Goal: Find contact information: Find contact information

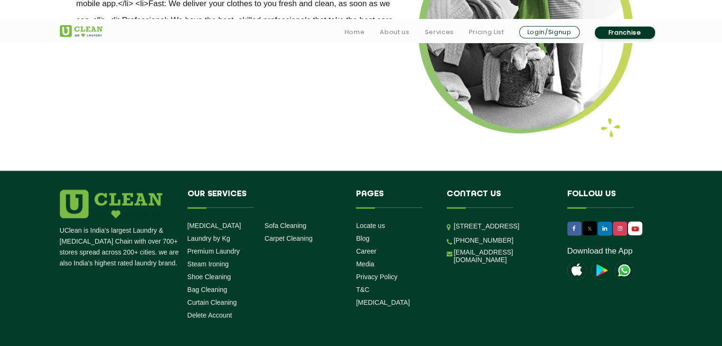
scroll to position [1274, 0]
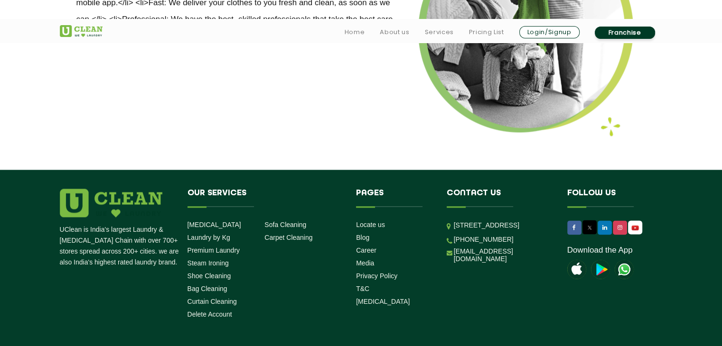
click at [539, 239] on li "[PHONE_NUMBER]" at bounding box center [500, 239] width 106 height 9
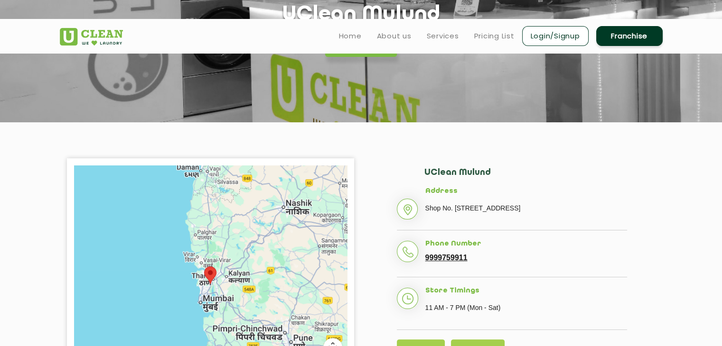
scroll to position [0, 0]
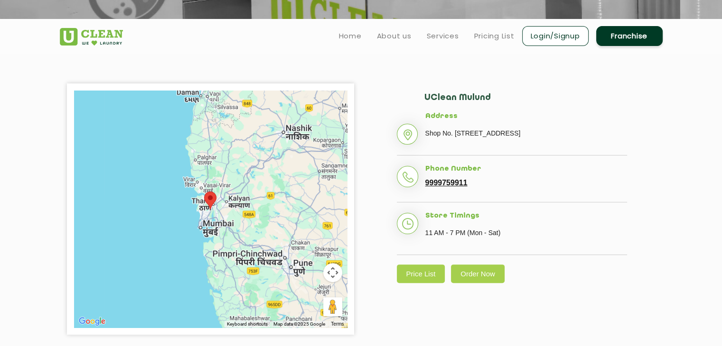
scroll to position [113, 0]
